Goal: Task Accomplishment & Management: Manage account settings

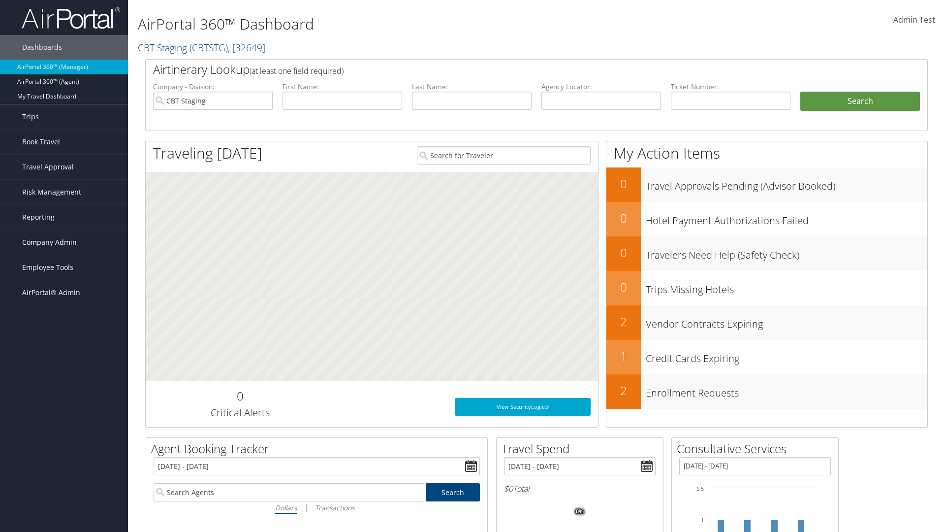
click at [64, 242] on span "Company Admin" at bounding box center [49, 242] width 55 height 25
click at [0, 0] on link "Travel Agency Contacts" at bounding box center [0, 0] width 0 height 0
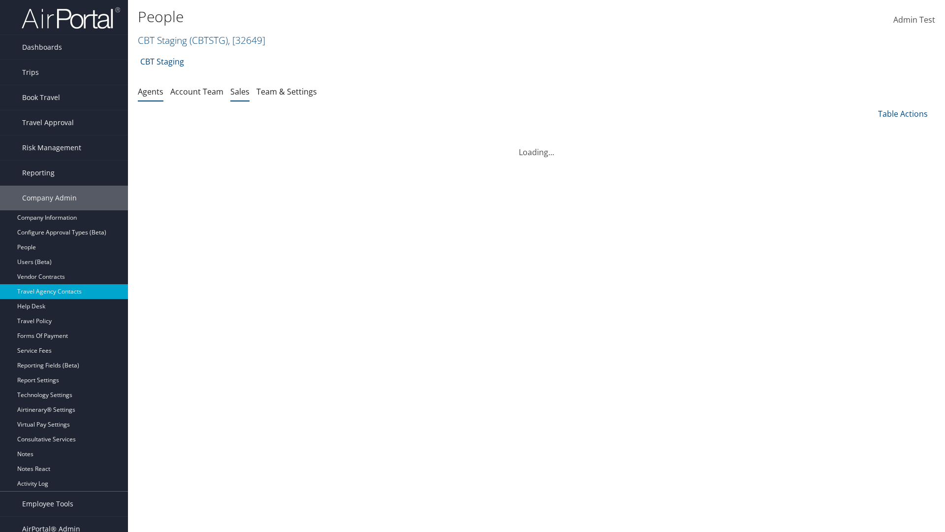
click at [240, 91] on link "Sales" at bounding box center [239, 91] width 19 height 11
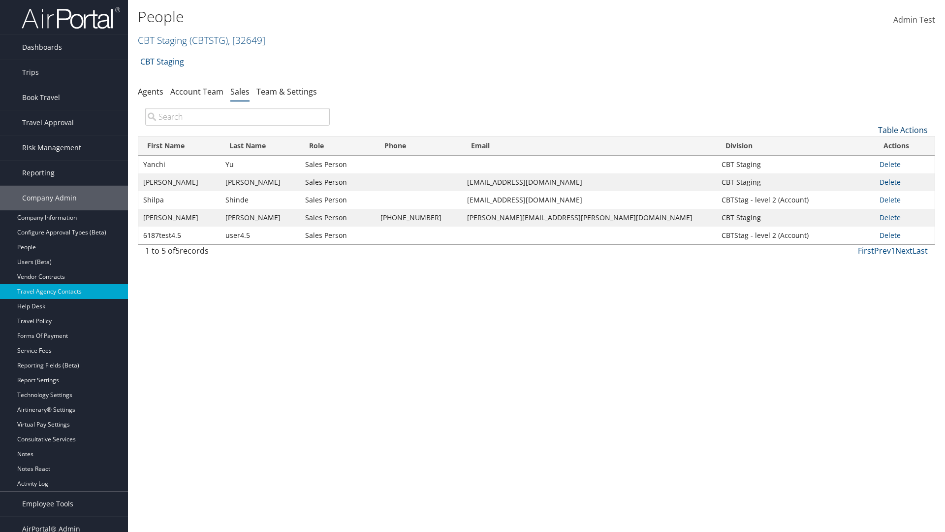
click at [903, 130] on link "Table Actions" at bounding box center [903, 130] width 50 height 11
click at [870, 145] on link "Add New Salesperson" at bounding box center [869, 145] width 129 height 17
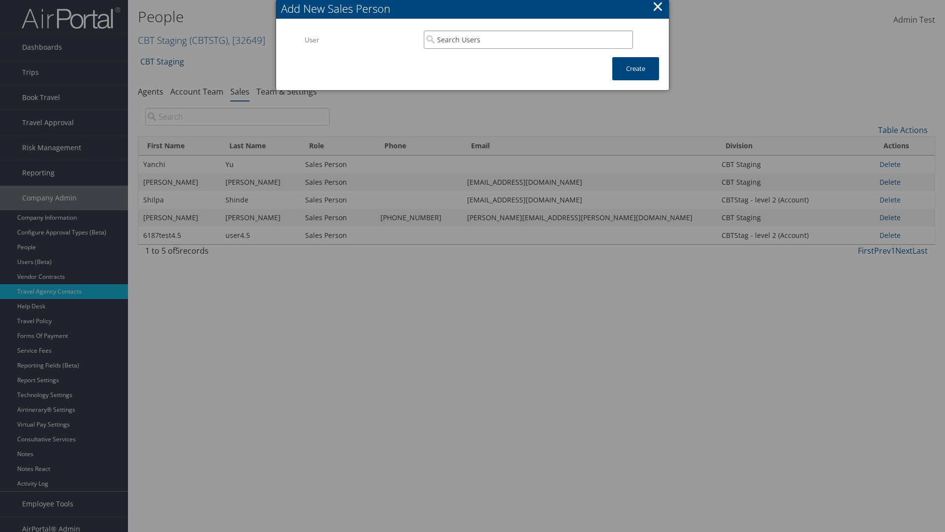
click at [528, 39] on input "search" at bounding box center [528, 40] width 209 height 18
type input "Admin Test"
click at [636, 68] on button "Create" at bounding box center [635, 68] width 47 height 23
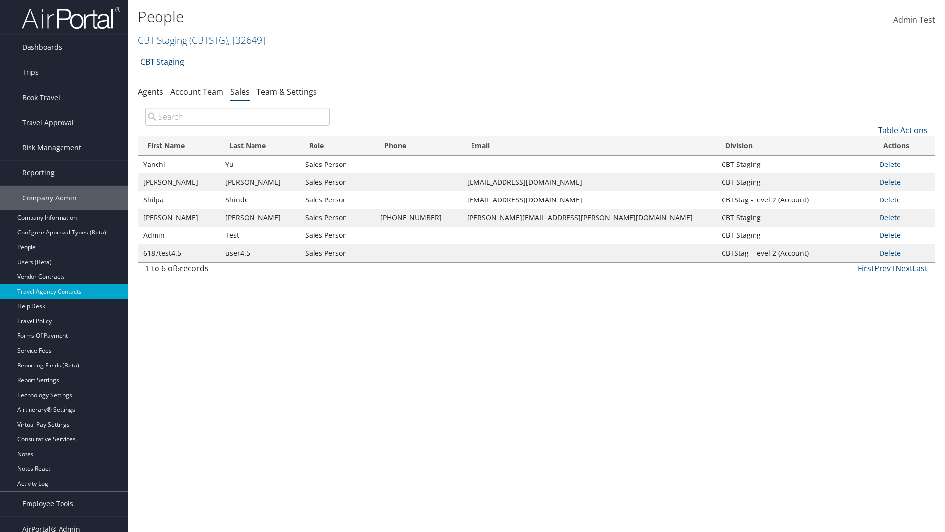
click at [885, 235] on link "Delete" at bounding box center [890, 234] width 21 height 9
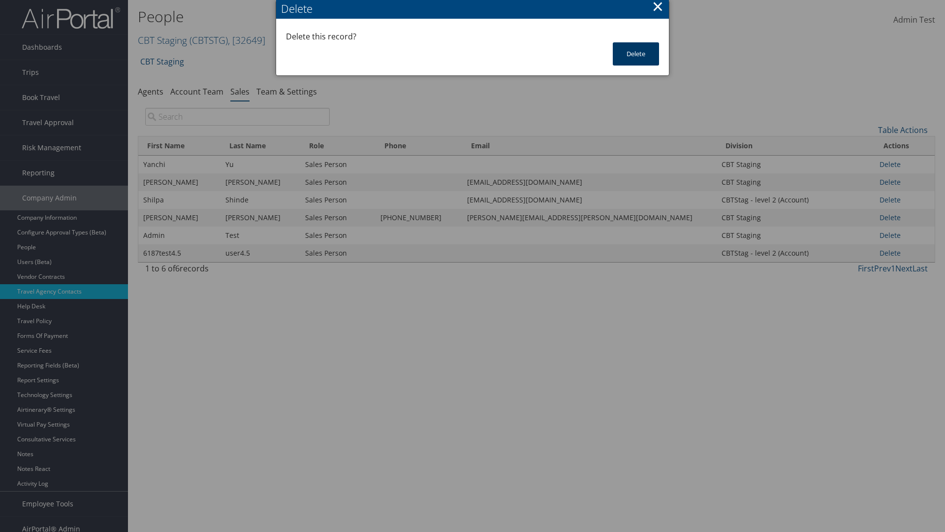
click at [636, 54] on button "Delete" at bounding box center [636, 53] width 46 height 23
